Goal: Transaction & Acquisition: Book appointment/travel/reservation

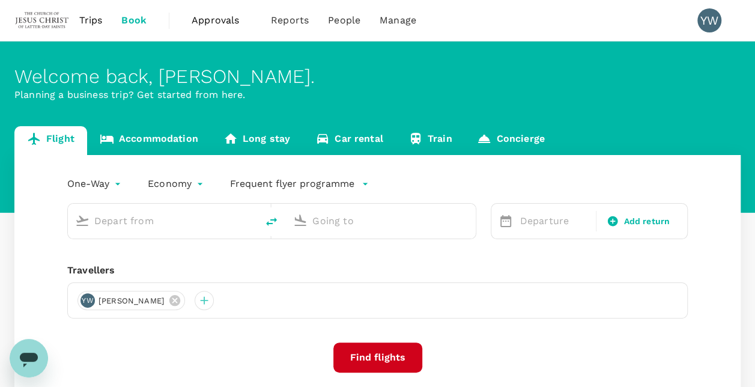
type input "[GEOGRAPHIC_DATA] (SLC)"
type input "Kuala Lumpur Intl ([GEOGRAPHIC_DATA])"
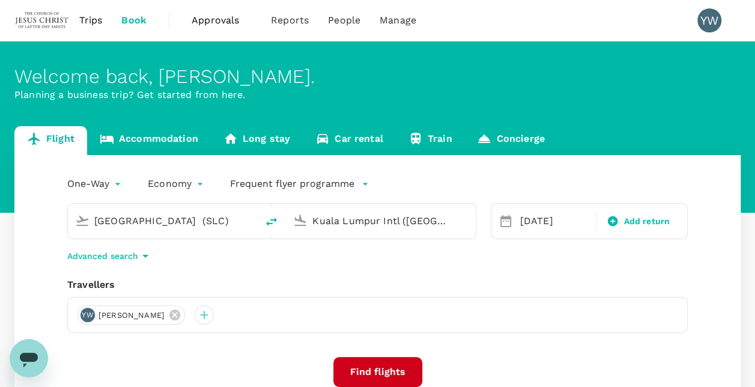
click at [233, 20] on span "Approvals" at bounding box center [222, 20] width 60 height 14
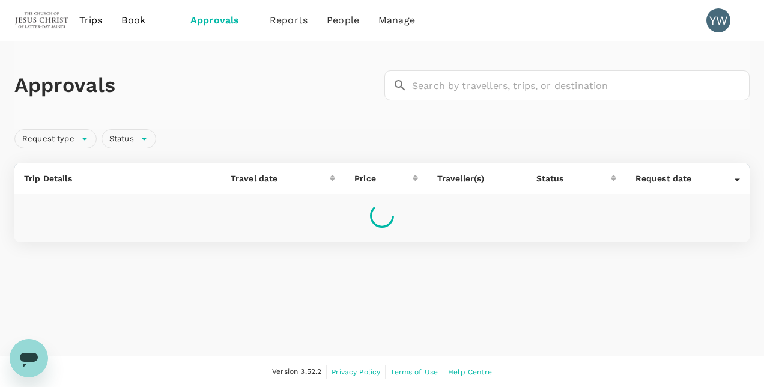
click at [133, 20] on span "Book" at bounding box center [133, 20] width 24 height 14
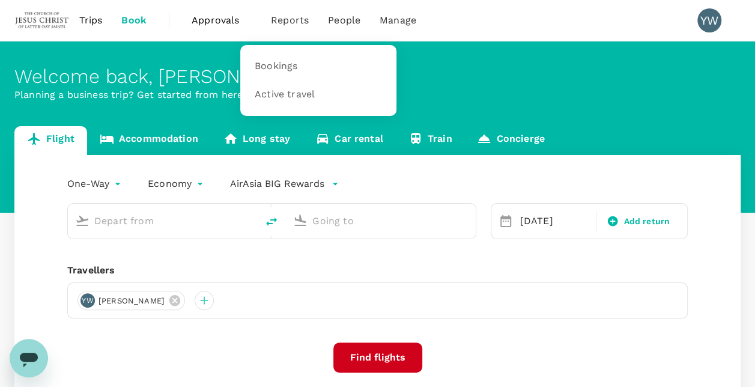
type input "[GEOGRAPHIC_DATA] (SLC)"
type input "Kuala Lumpur Intl ([GEOGRAPHIC_DATA])"
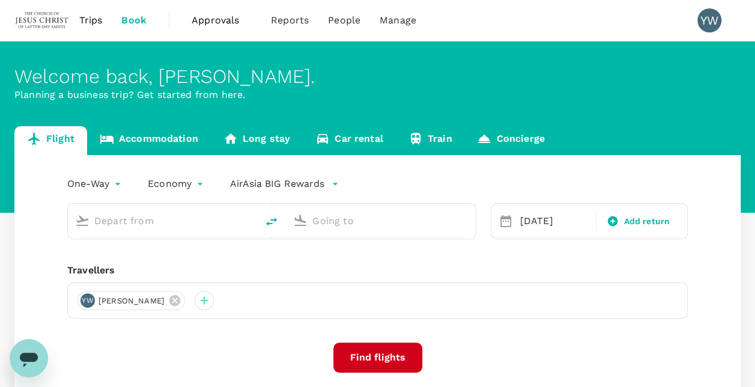
type input "[GEOGRAPHIC_DATA] (SLC)"
type input "Kuala Lumpur Intl ([GEOGRAPHIC_DATA])"
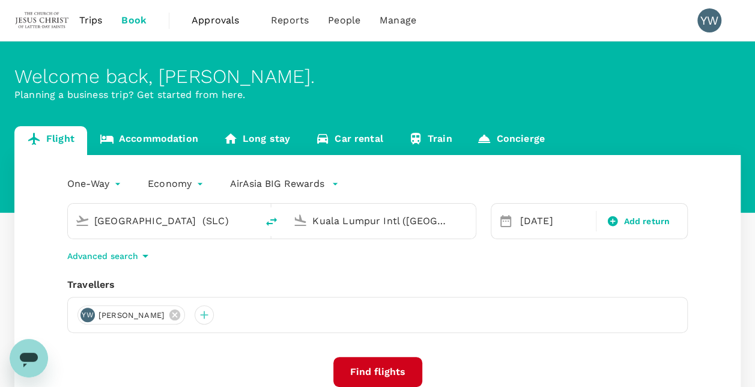
click at [91, 18] on span "Trips" at bounding box center [90, 20] width 23 height 14
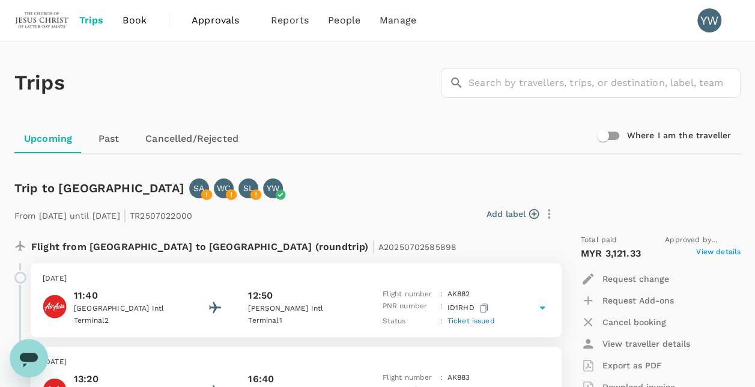
click at [141, 20] on span "Book" at bounding box center [135, 20] width 24 height 14
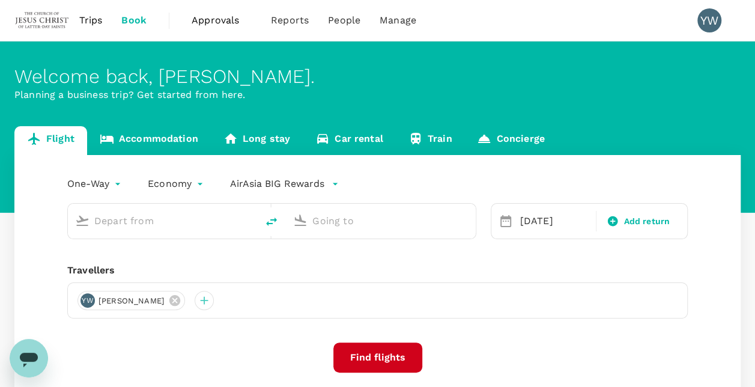
type input "[GEOGRAPHIC_DATA] (SLC)"
type input "Kuala Lumpur Intl ([GEOGRAPHIC_DATA])"
type input "[GEOGRAPHIC_DATA] (SLC)"
type input "Kuala Lumpur Intl ([GEOGRAPHIC_DATA])"
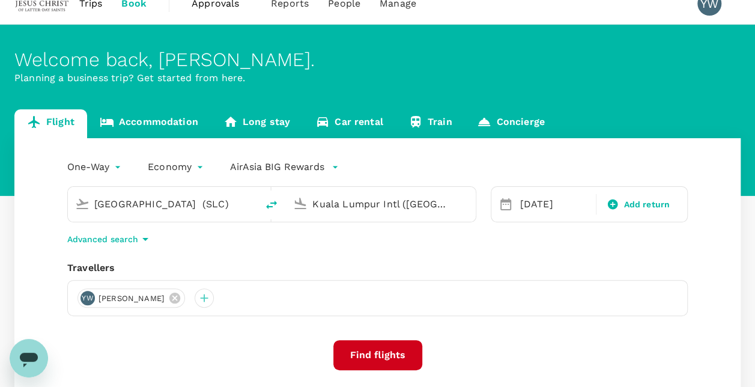
scroll to position [60, 0]
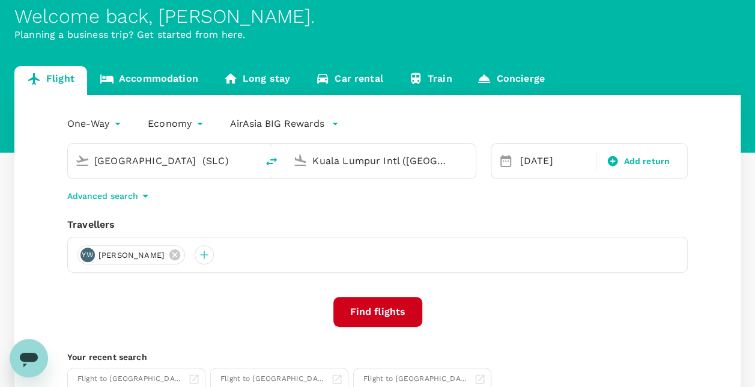
click at [217, 163] on input "[GEOGRAPHIC_DATA] (SLC)" at bounding box center [163, 160] width 138 height 19
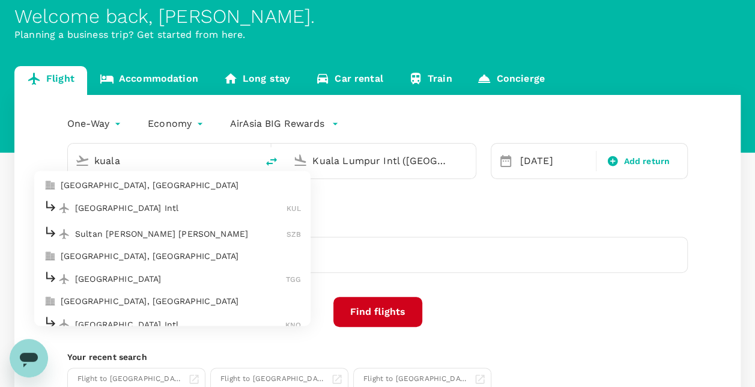
click at [172, 203] on p "[GEOGRAPHIC_DATA] Intl" at bounding box center [180, 208] width 211 height 12
type input "Kuala Lumpur Intl ([GEOGRAPHIC_DATA])"
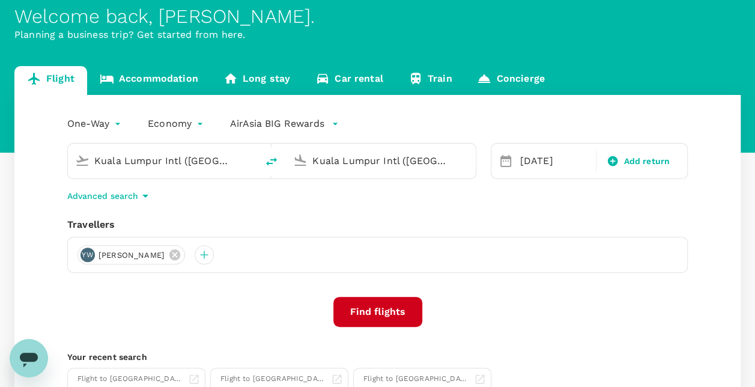
click at [360, 166] on input "Kuala Lumpur Intl ([GEOGRAPHIC_DATA])" at bounding box center [381, 160] width 138 height 19
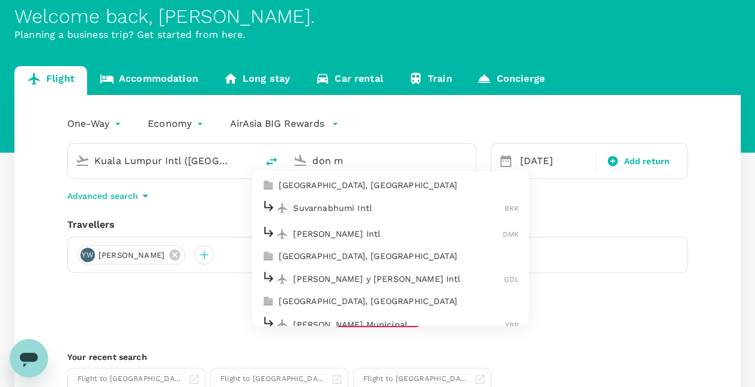
click at [355, 229] on p "[PERSON_NAME] Intl" at bounding box center [398, 234] width 210 height 12
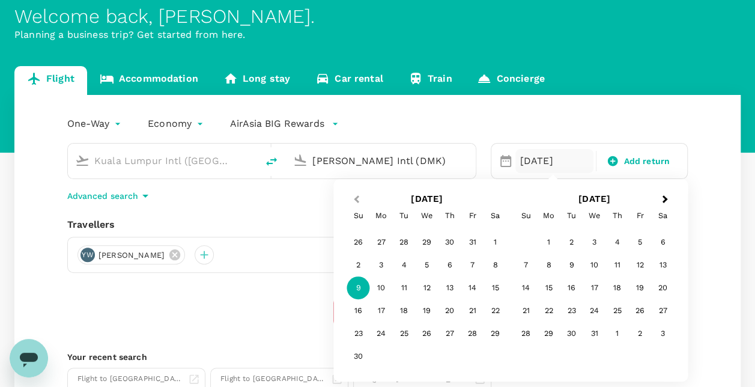
type input "[PERSON_NAME] Intl (DMK)"
click at [356, 196] on span "Previous Month" at bounding box center [356, 200] width 0 height 14
click at [380, 335] on div "27" at bounding box center [381, 333] width 23 height 23
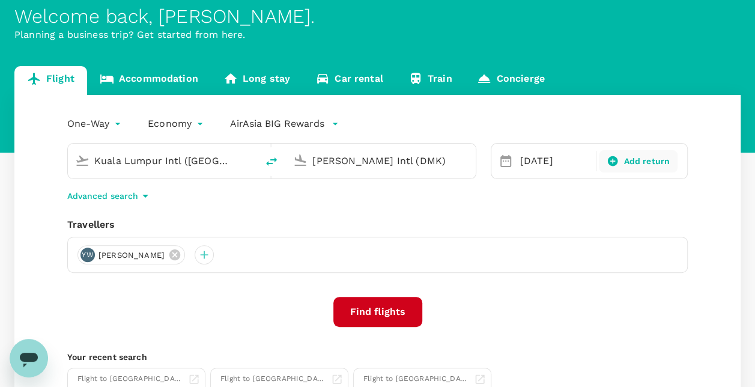
click at [633, 160] on span "Add return" at bounding box center [646, 161] width 46 height 13
type input "roundtrip"
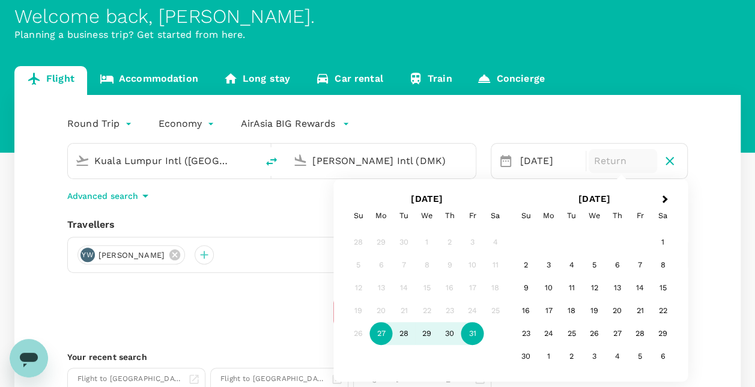
click at [468, 335] on div "31" at bounding box center [472, 333] width 23 height 23
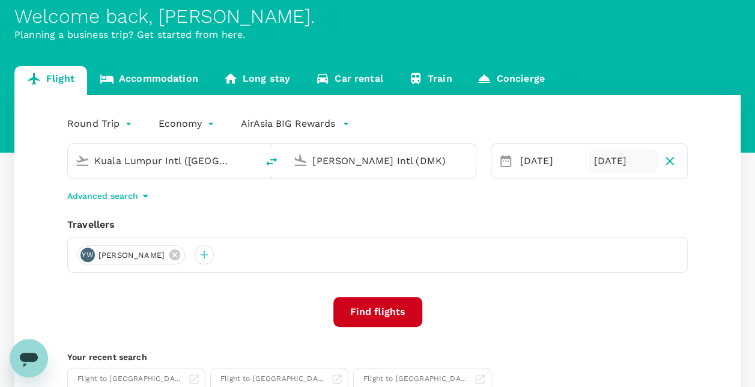
click at [169, 255] on icon at bounding box center [174, 254] width 11 height 11
click at [86, 256] on div at bounding box center [86, 254] width 19 height 19
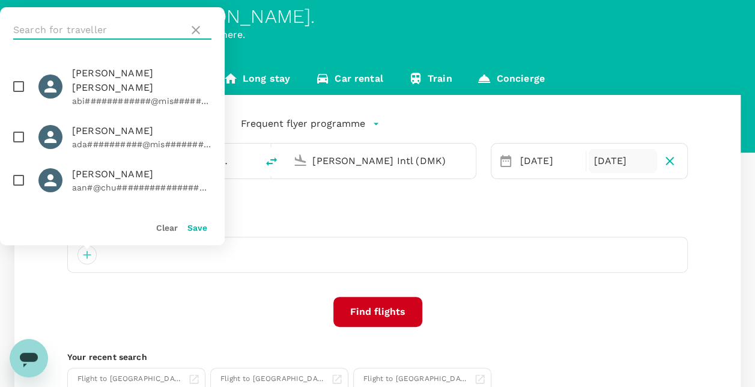
click at [118, 26] on input "text" at bounding box center [98, 29] width 171 height 19
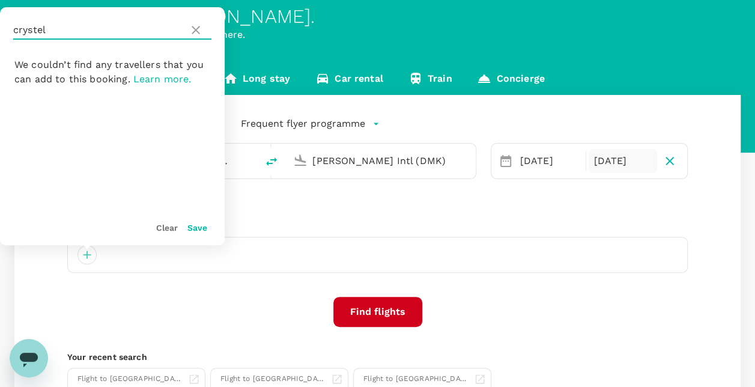
type input "crystel"
click at [195, 28] on icon at bounding box center [196, 30] width 14 height 14
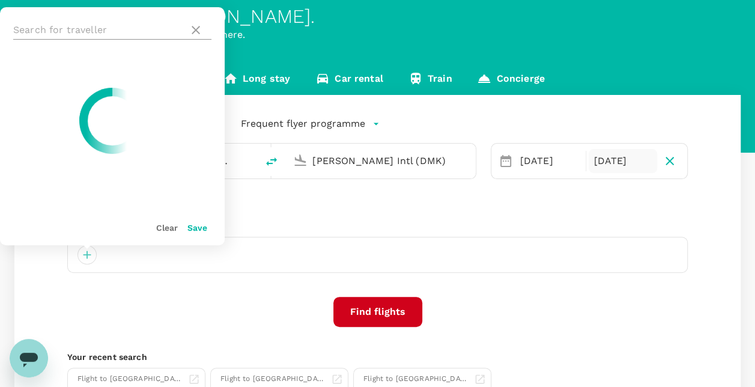
click at [36, 29] on input "text" at bounding box center [98, 29] width 171 height 19
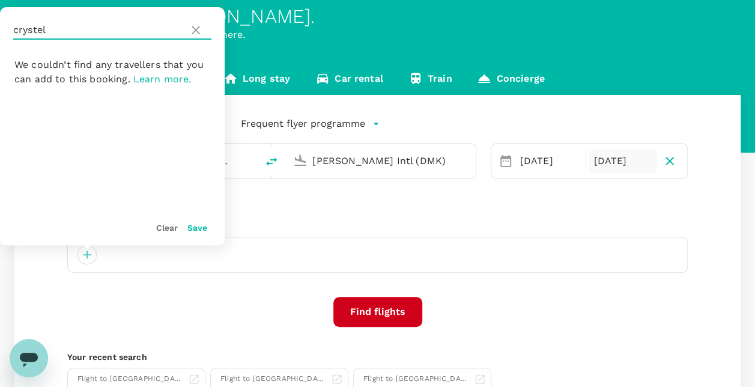
type input "crystel"
click at [196, 31] on icon at bounding box center [196, 30] width 8 height 8
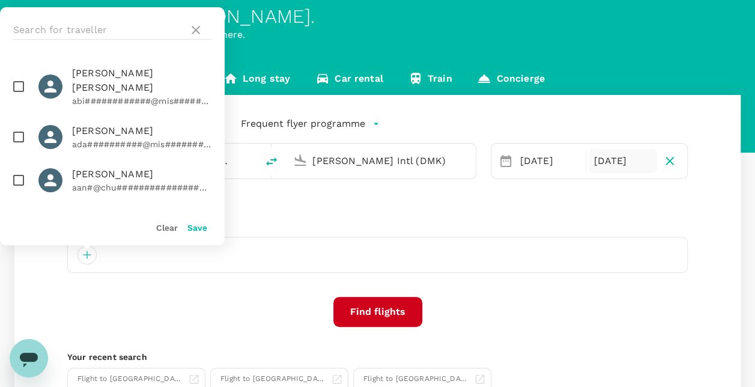
click at [441, 216] on div "Round Trip roundtrip Economy economy Frequent flyer programme [GEOGRAPHIC_DATA]…" at bounding box center [377, 264] width 726 height 339
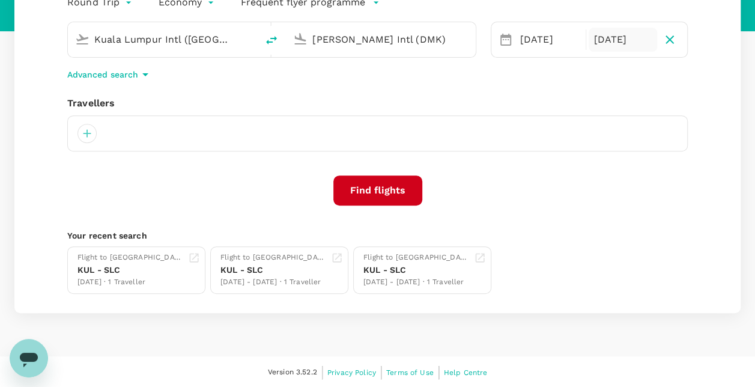
scroll to position [0, 0]
